Goal: Information Seeking & Learning: Learn about a topic

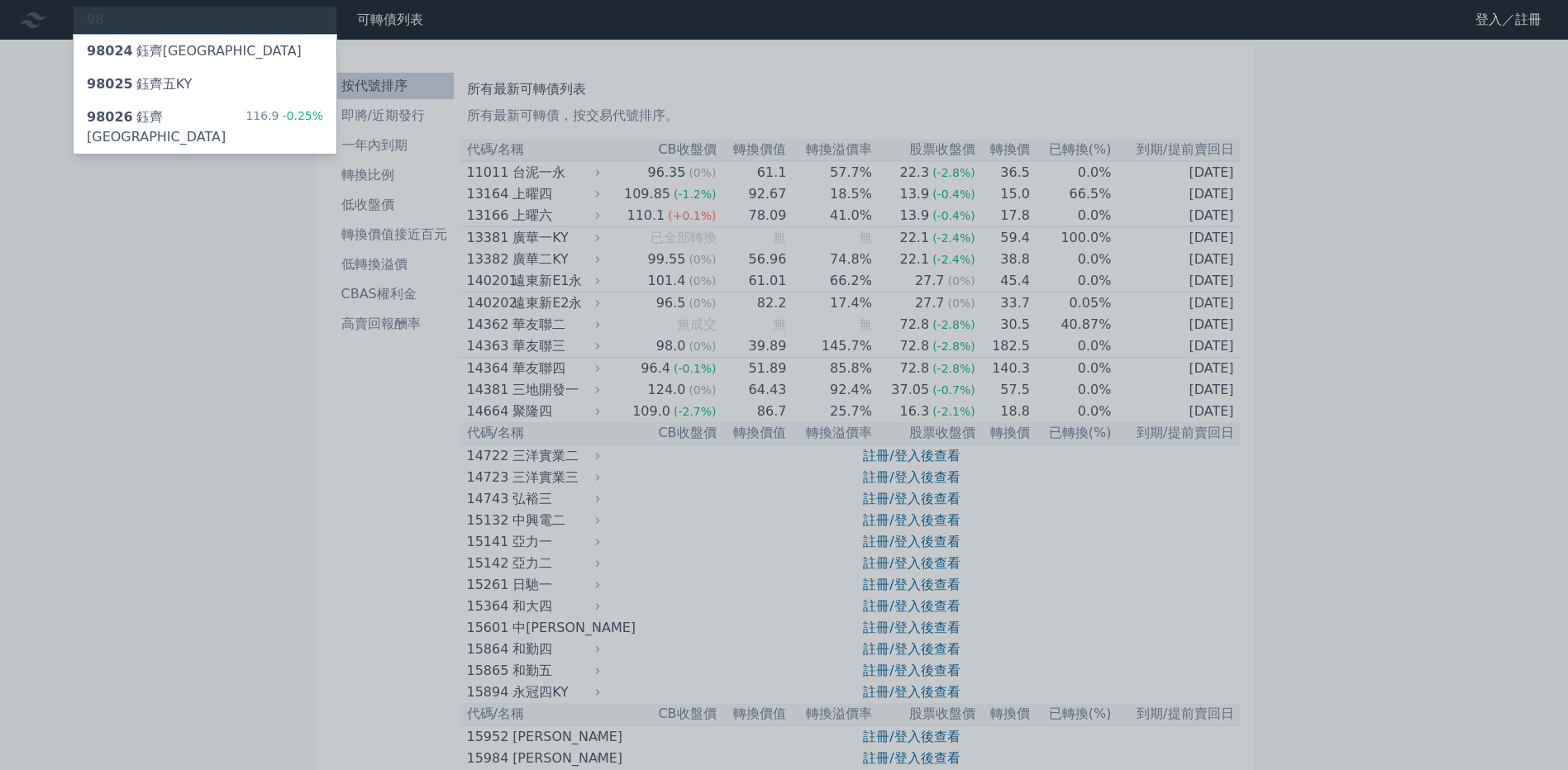
type input "9"
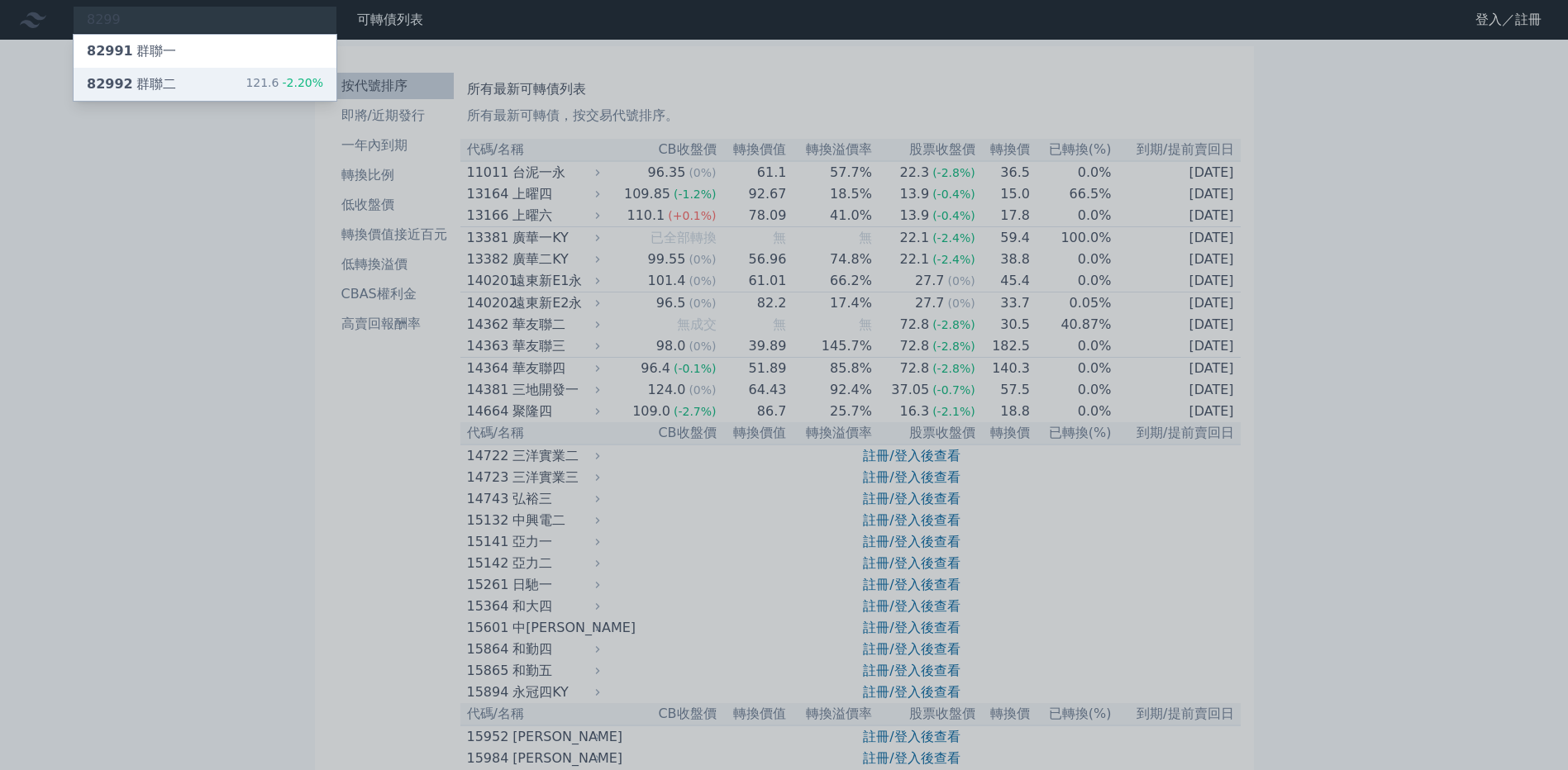
type input "8299"
click at [298, 96] on div "82992 群聯二 121.6 -2.20%" at bounding box center [204, 83] width 262 height 33
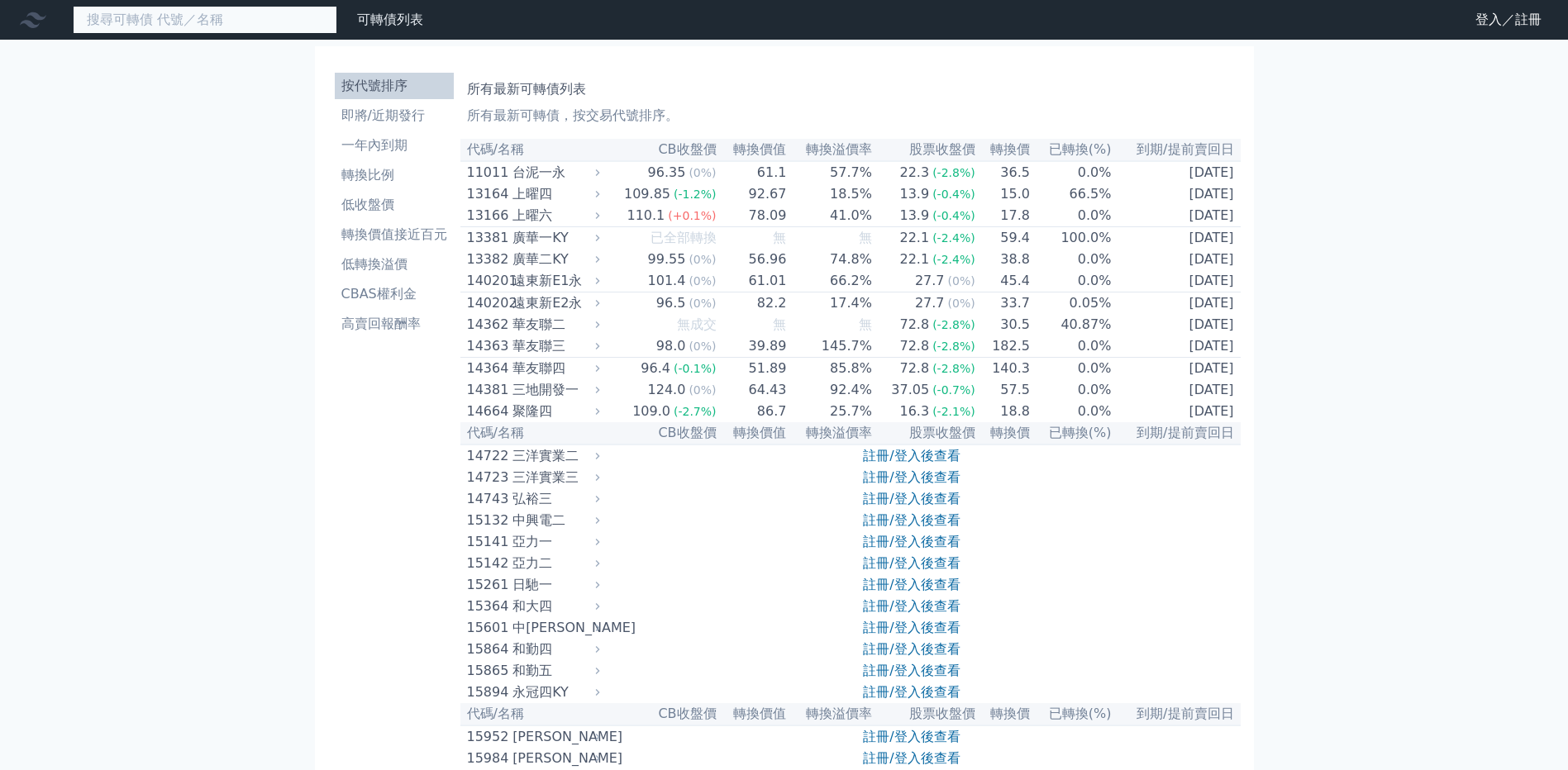
click at [281, 17] on input at bounding box center [204, 19] width 264 height 28
click at [277, 24] on input at bounding box center [204, 19] width 264 height 28
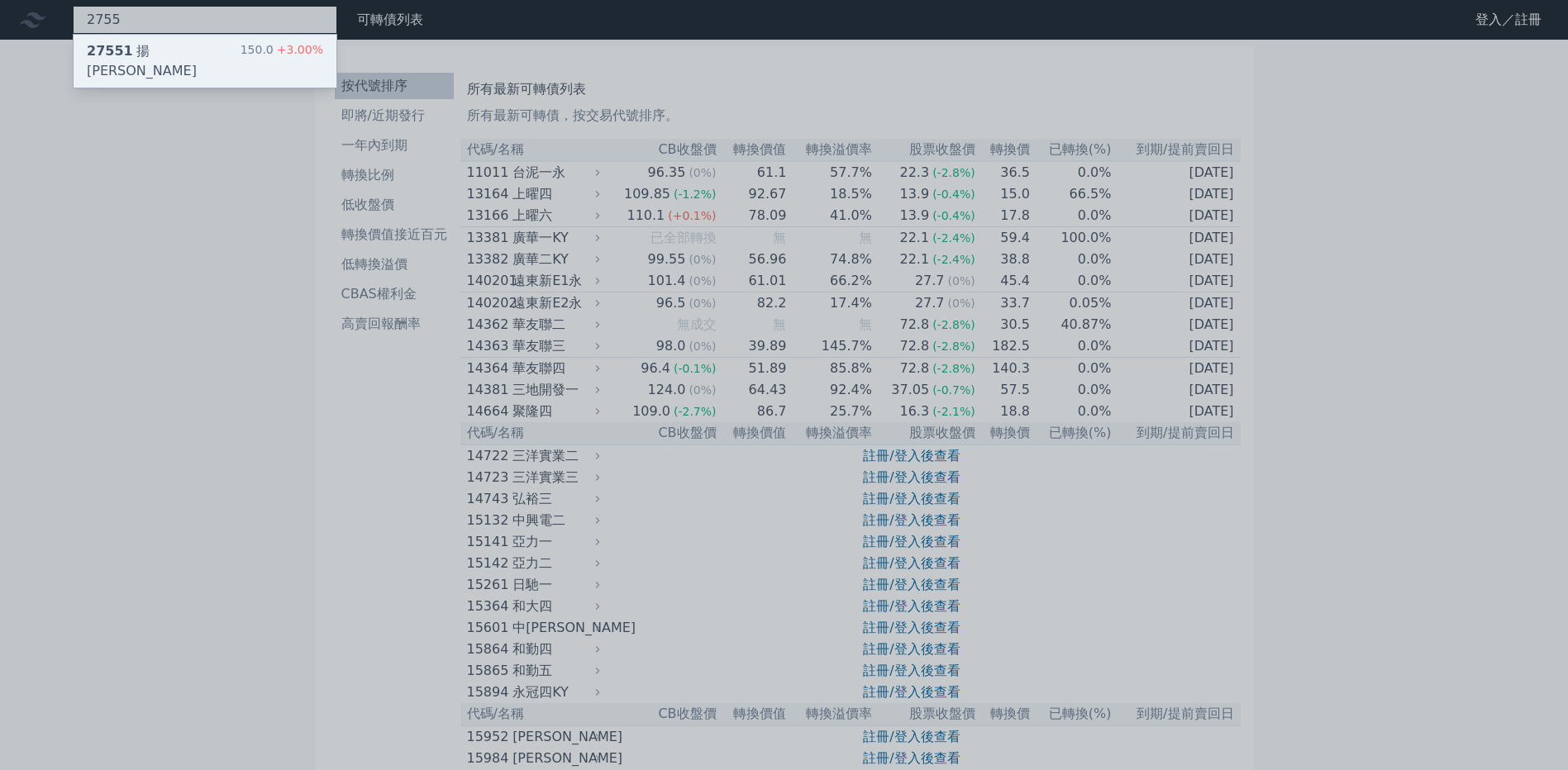
type input "2755"
click at [267, 62] on div "27551 揚秦一 150.0 +3.00%" at bounding box center [204, 61] width 262 height 53
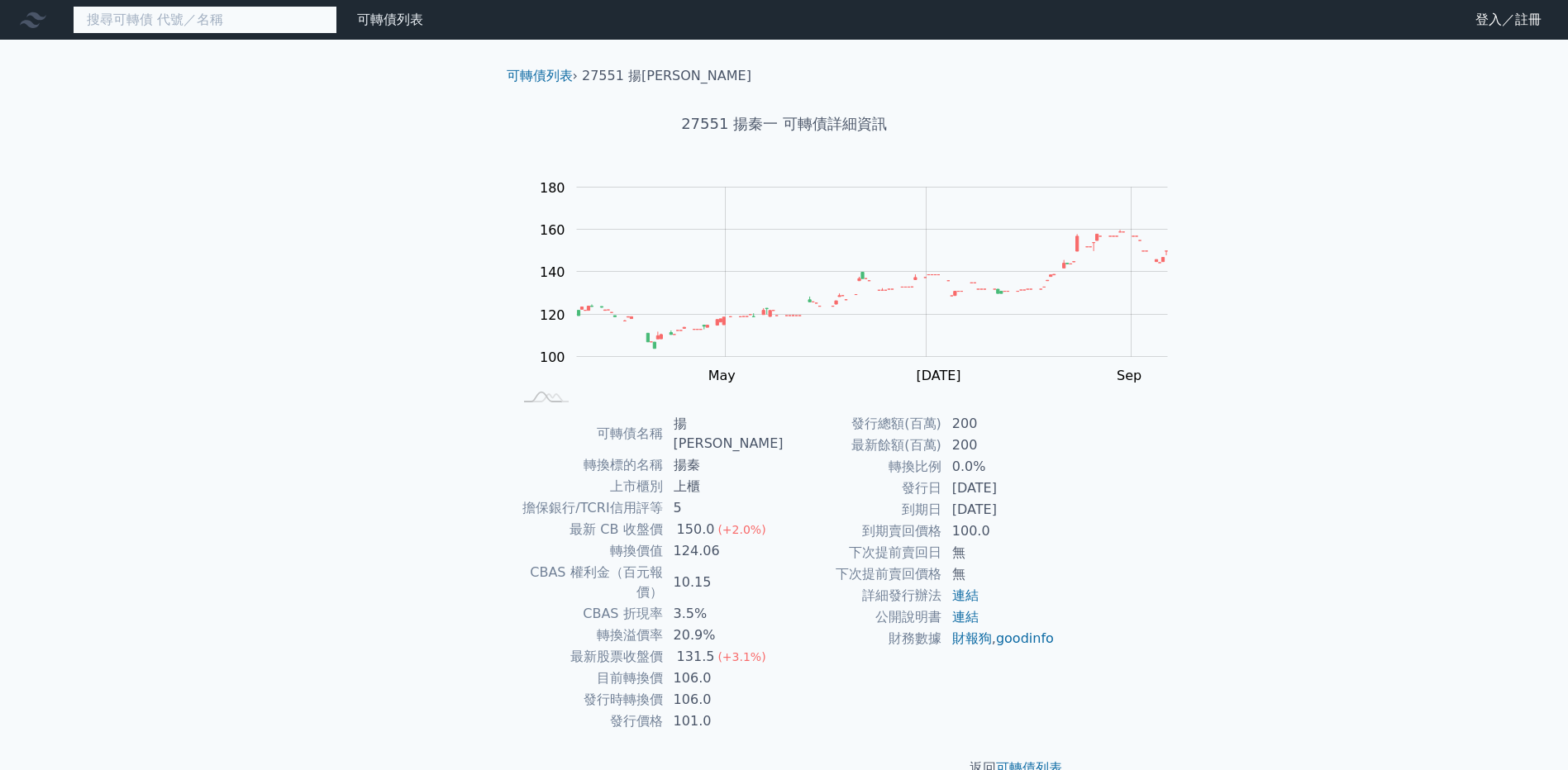
click at [328, 34] on input at bounding box center [204, 19] width 264 height 28
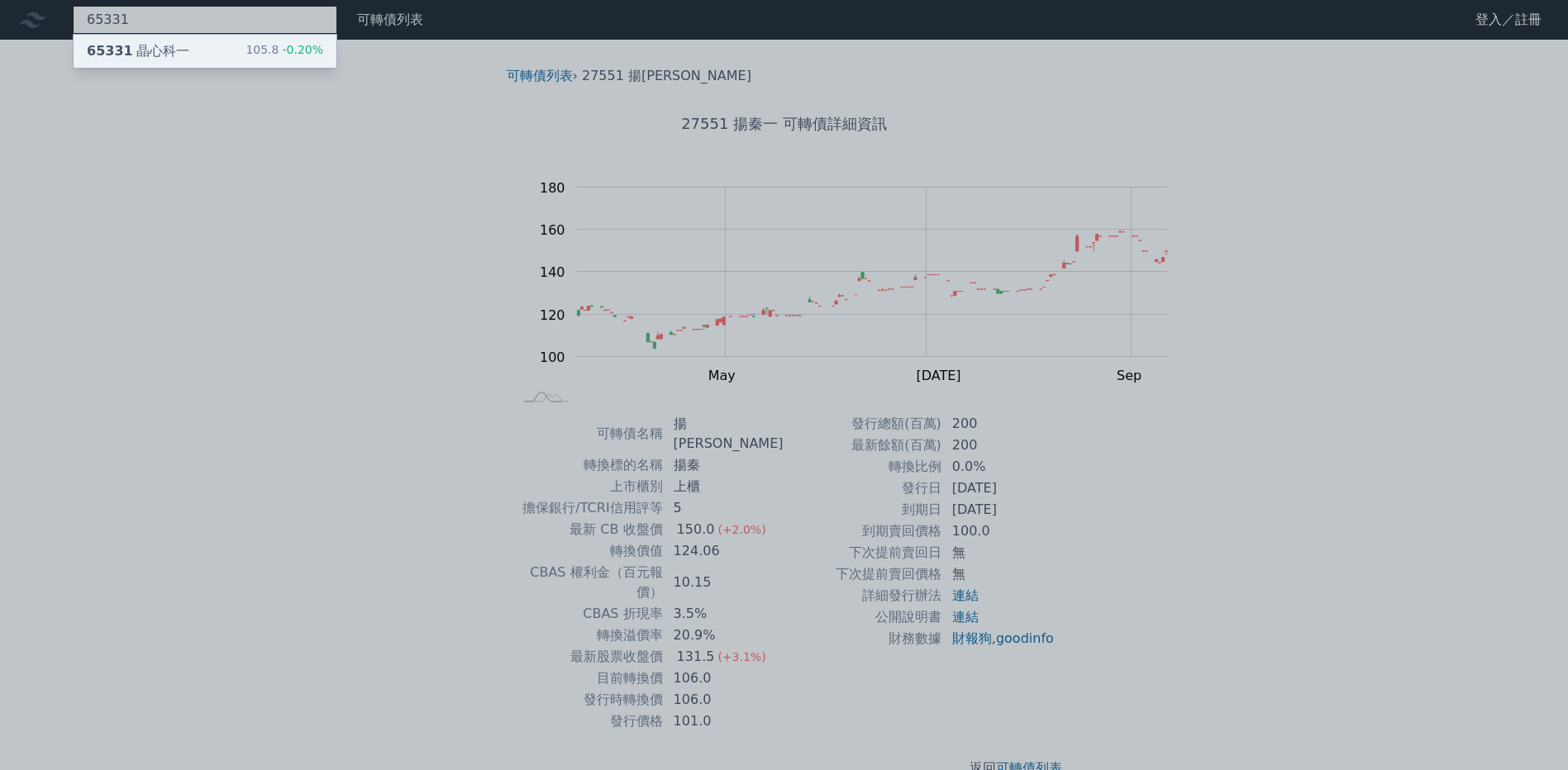
type input "65331"
click at [242, 67] on div "65331 晶心科一 105.8 -0.20%" at bounding box center [204, 51] width 262 height 33
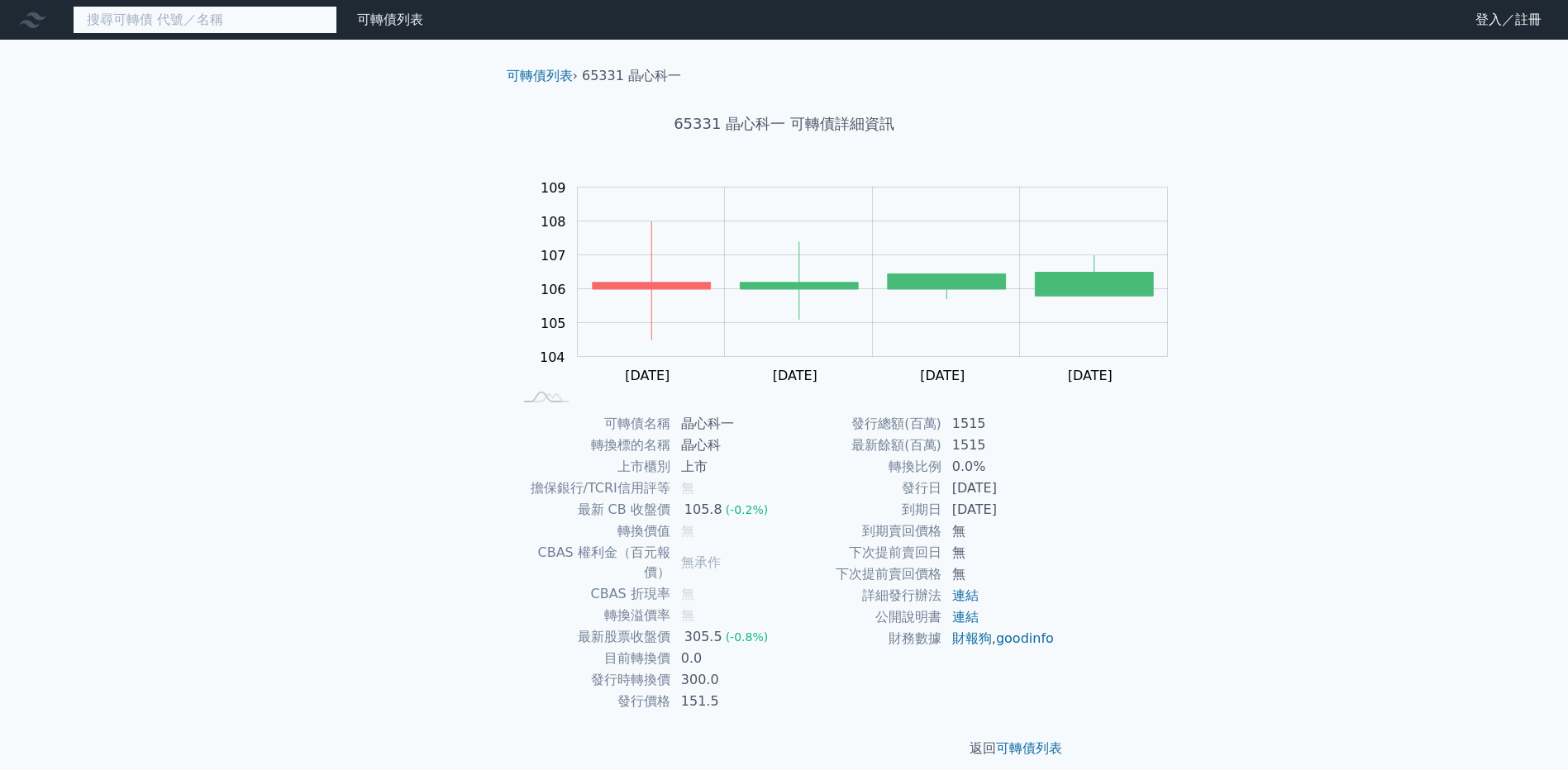
click at [323, 13] on input at bounding box center [204, 19] width 264 height 28
type input "61777"
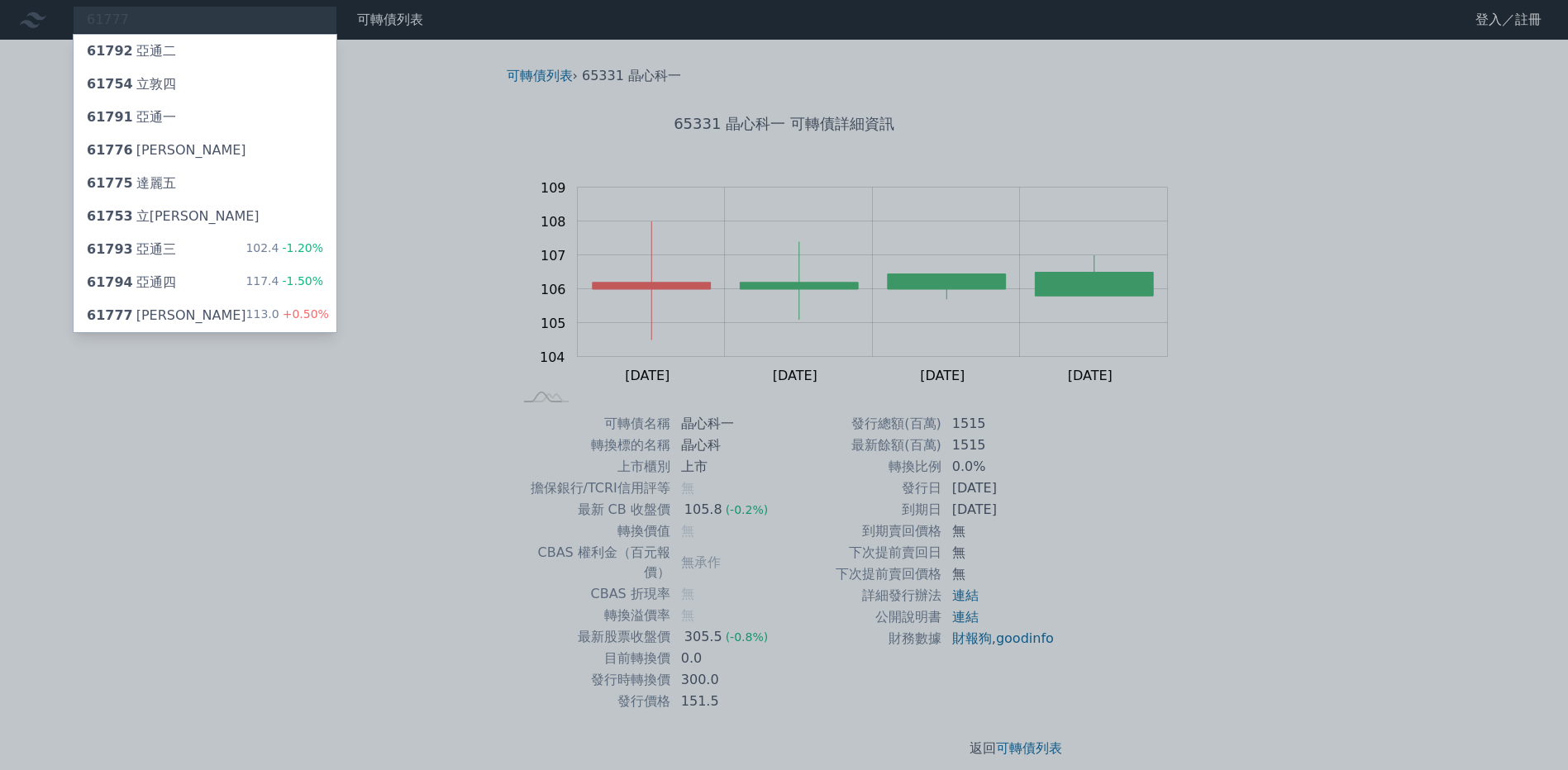
click at [295, 31] on div at bounding box center [784, 385] width 1568 height 770
click at [224, 332] on div "61777 達麗七 113.0 +0.50%" at bounding box center [204, 315] width 262 height 33
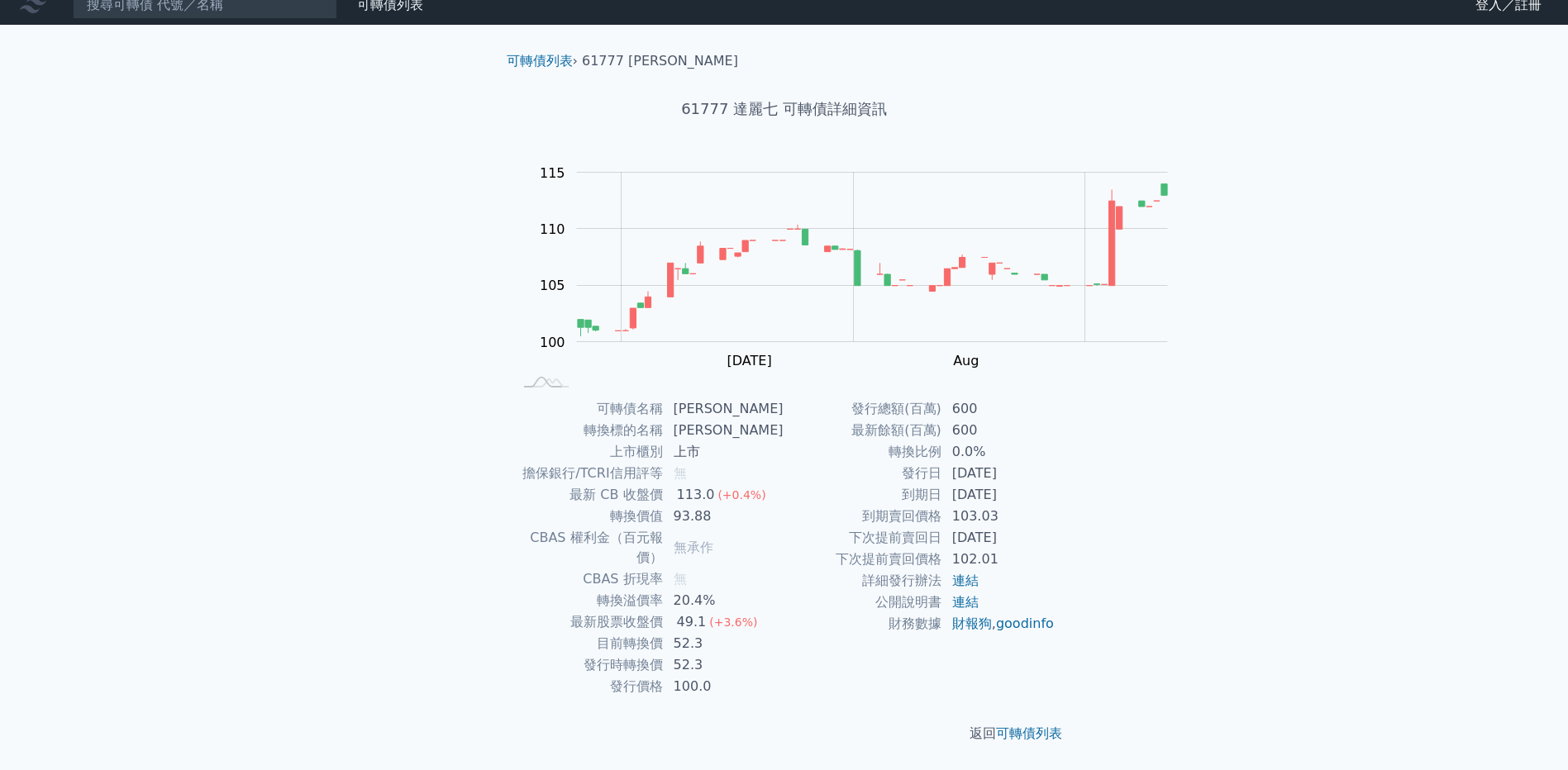
scroll to position [129, 0]
